Goal: Task Accomplishment & Management: Use online tool/utility

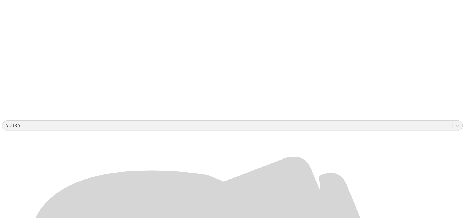
scroll to position [138, 0]
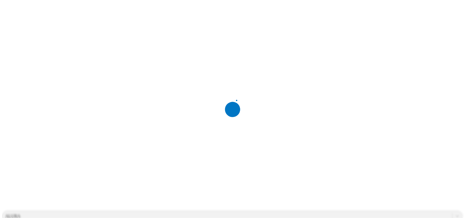
scroll to position [0, 0]
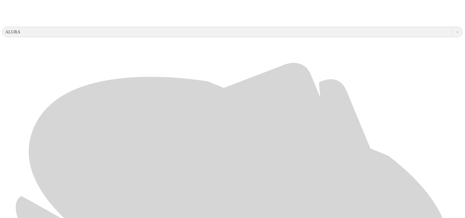
scroll to position [191, 0]
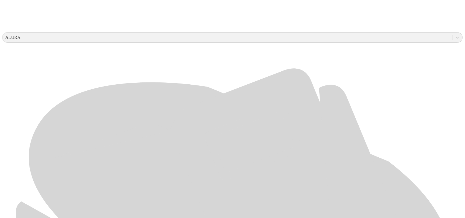
click at [2, 65] on div at bounding box center [234, 109] width 465 height 218
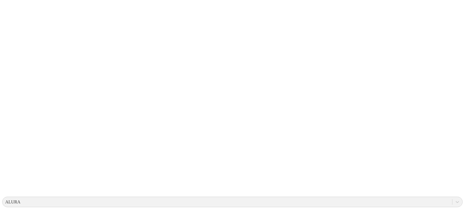
scroll to position [0, 0]
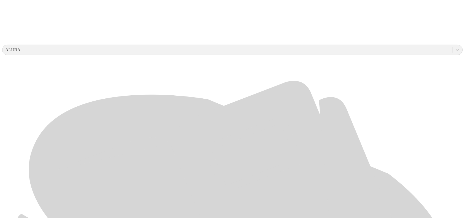
scroll to position [260, 0]
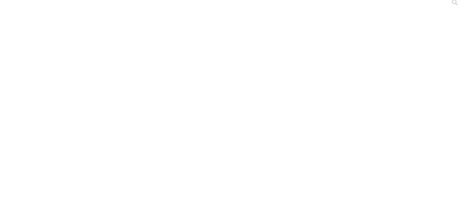
scroll to position [0, 0]
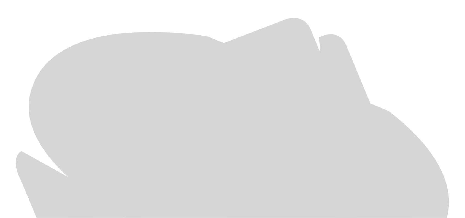
scroll to position [260, 0]
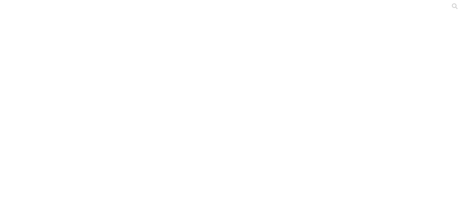
scroll to position [0, 0]
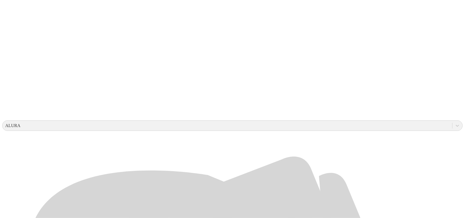
scroll to position [172, 0]
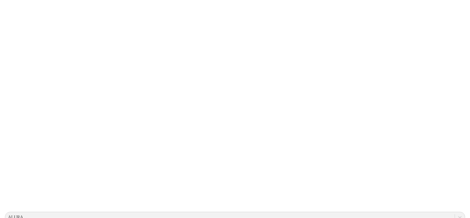
scroll to position [0, 0]
